Goal: Task Accomplishment & Management: Use online tool/utility

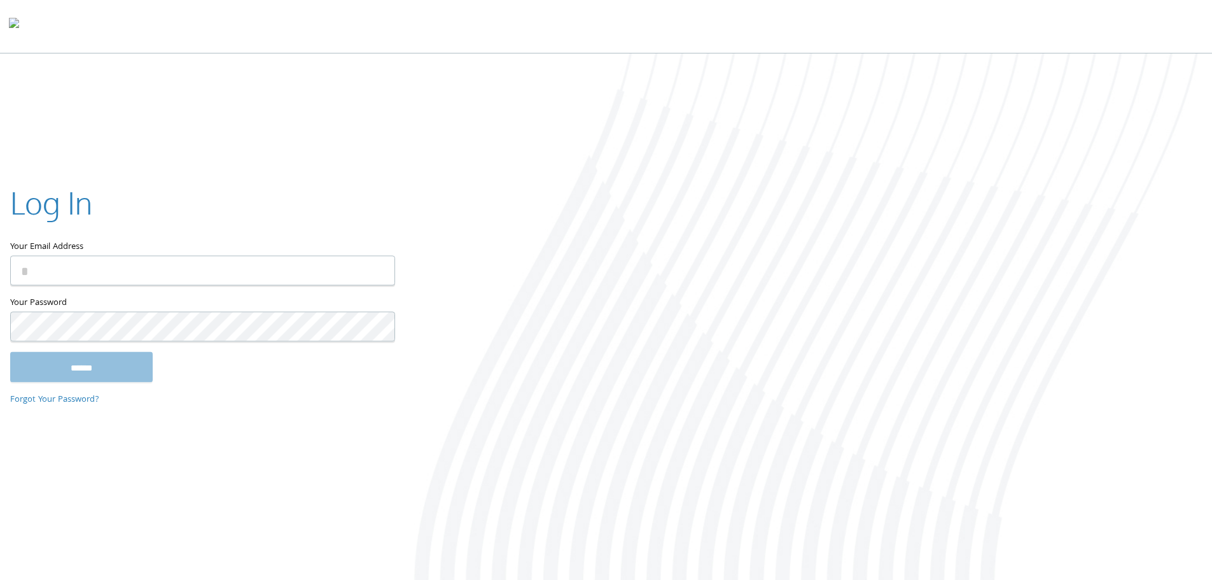
type input "**********"
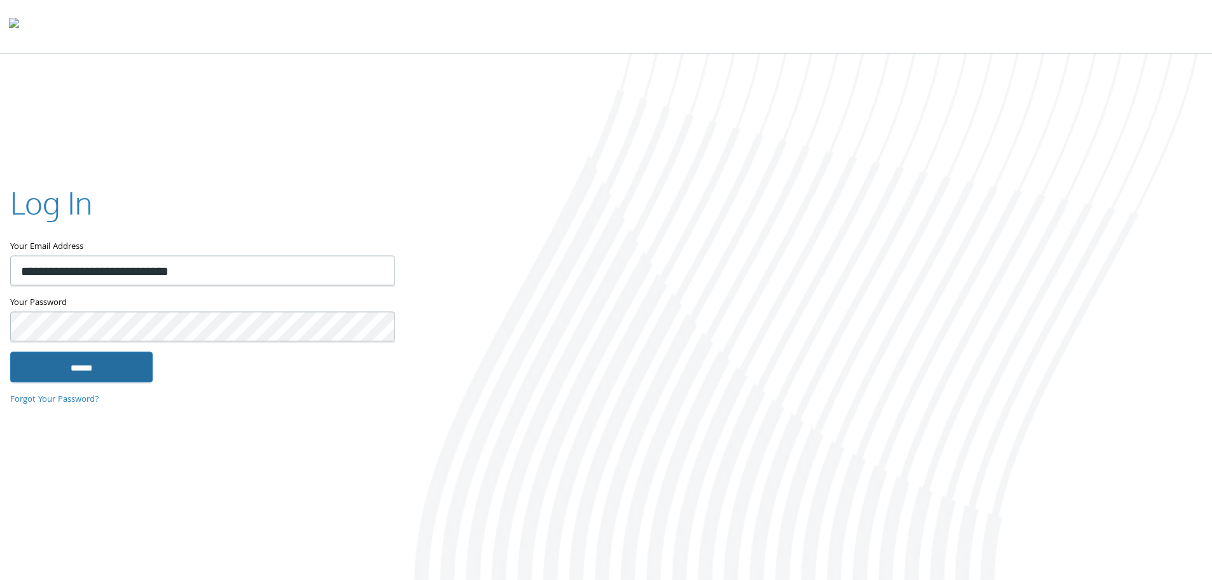
click at [66, 353] on input "******" at bounding box center [81, 366] width 143 height 31
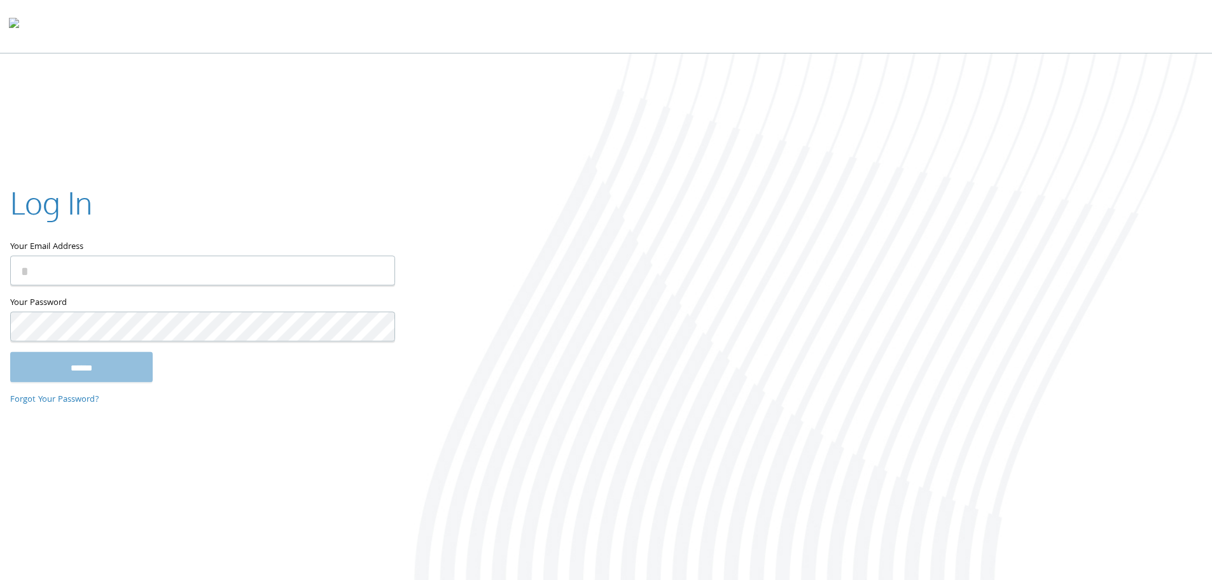
type input "**********"
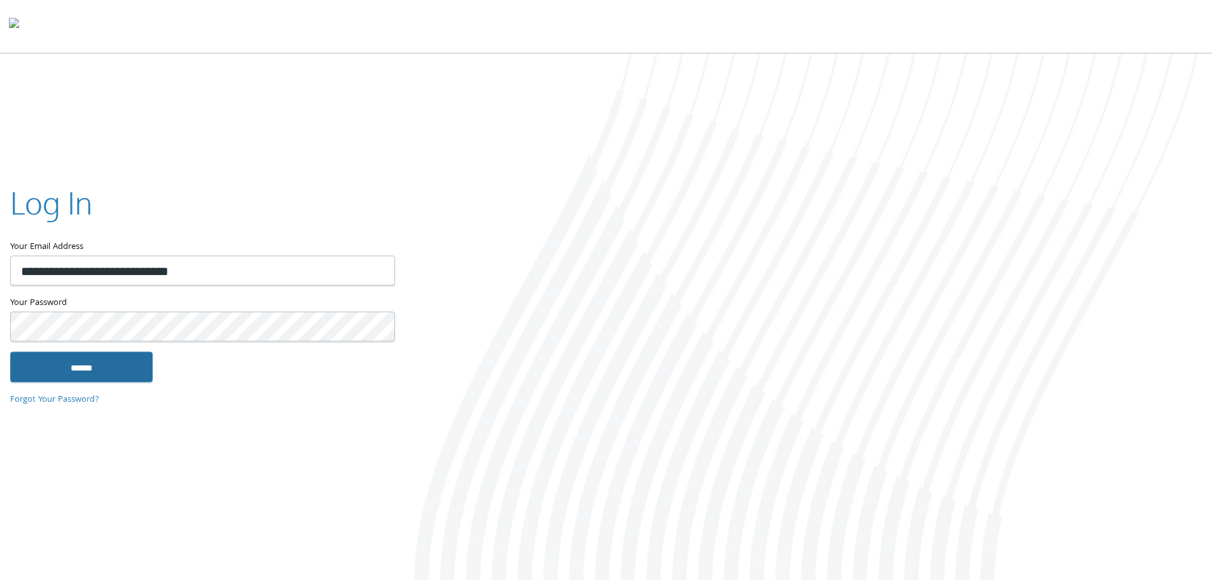
click at [56, 368] on input "******" at bounding box center [81, 366] width 143 height 31
